Goal: Task Accomplishment & Management: Complete application form

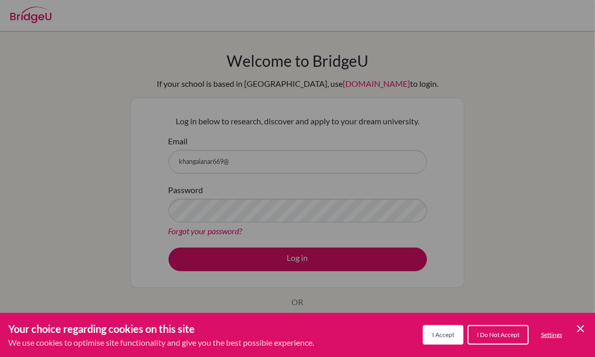
click at [444, 332] on span "I Accept" at bounding box center [443, 335] width 22 height 8
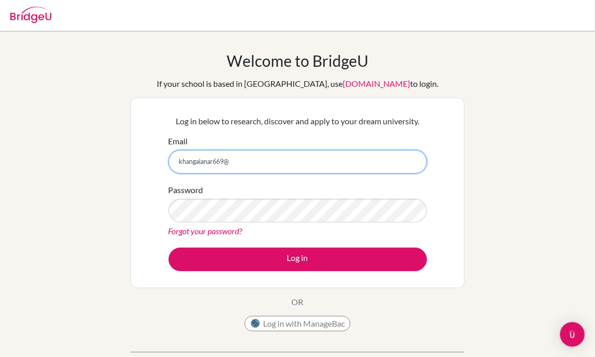
click at [251, 166] on input "khangaianar669@" at bounding box center [298, 162] width 259 height 24
type input "khangaianar669@gmail.com"
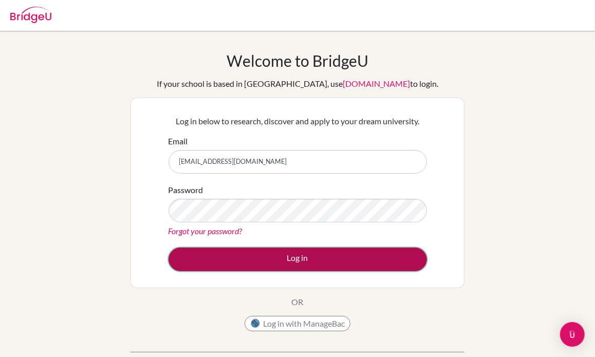
click at [237, 265] on button "Log in" at bounding box center [298, 260] width 259 height 24
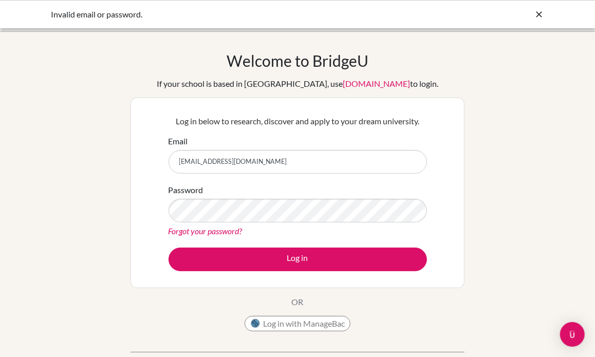
click at [219, 227] on link "Forgot your password?" at bounding box center [206, 231] width 74 height 10
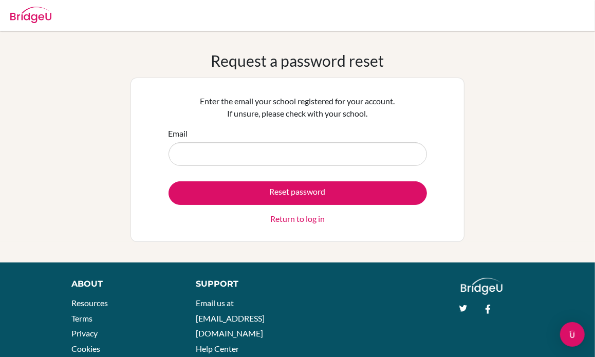
click at [290, 218] on link "Return to log in" at bounding box center [297, 219] width 54 height 12
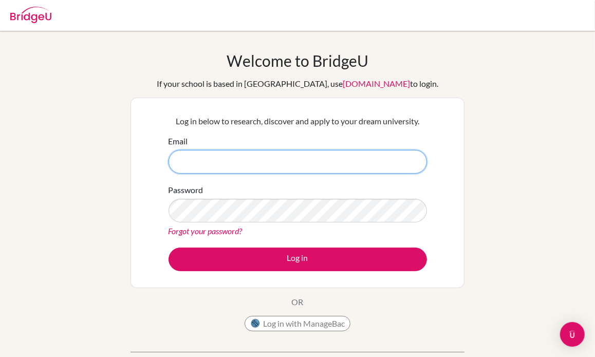
click at [230, 156] on input "Email" at bounding box center [298, 162] width 259 height 24
type input "khangaianar669@gmail.com"
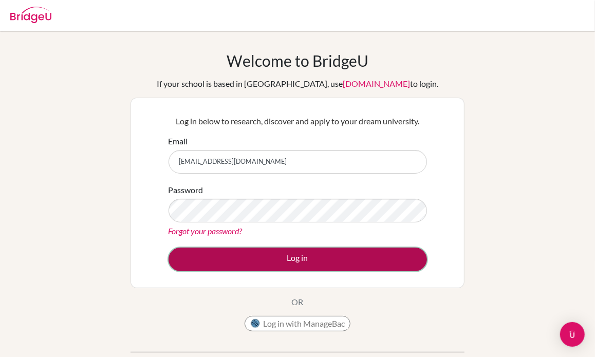
click at [269, 263] on button "Log in" at bounding box center [298, 260] width 259 height 24
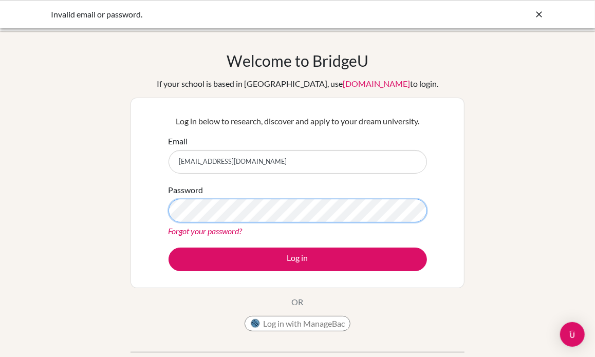
click at [169, 248] on button "Log in" at bounding box center [298, 260] width 259 height 24
